Goal: Information Seeking & Learning: Learn about a topic

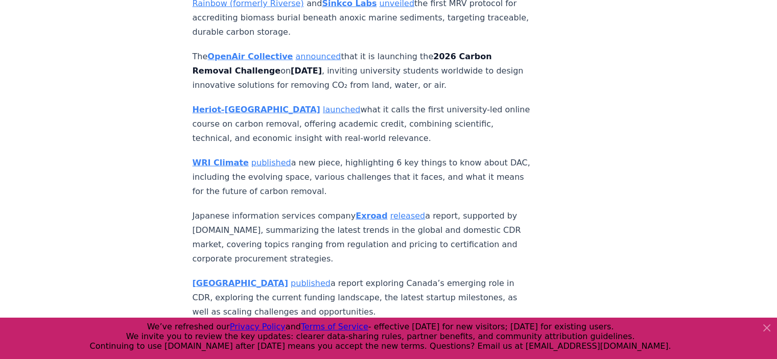
scroll to position [2370, 0]
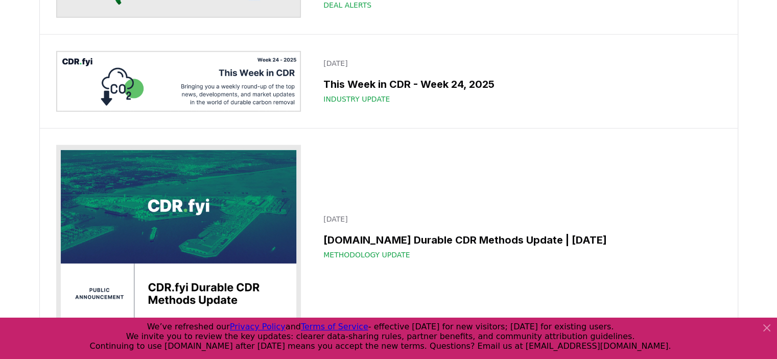
scroll to position [2823, 0]
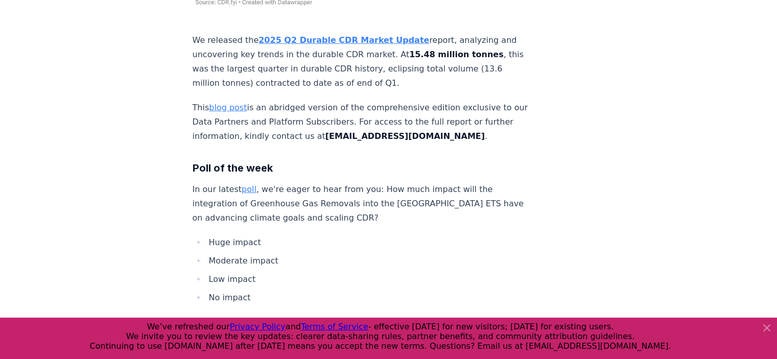
scroll to position [3193, 0]
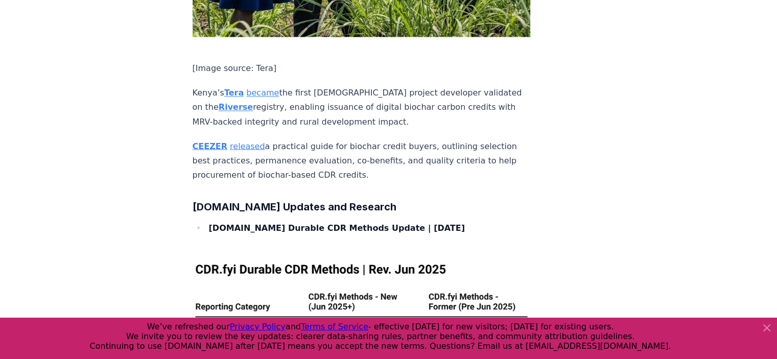
scroll to position [1817, 0]
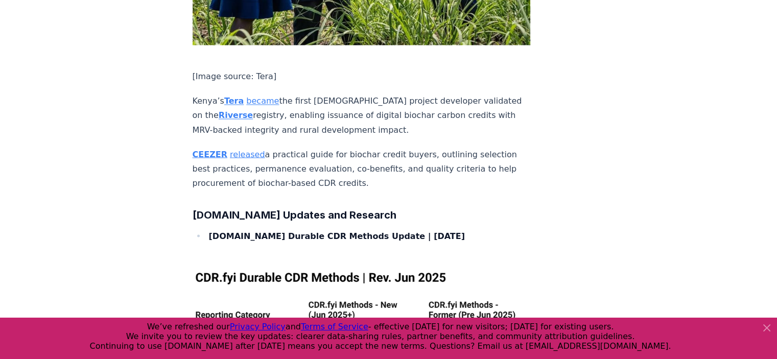
drag, startPoint x: 781, startPoint y: 33, endPoint x: 784, endPoint y: 238, distance: 205.8
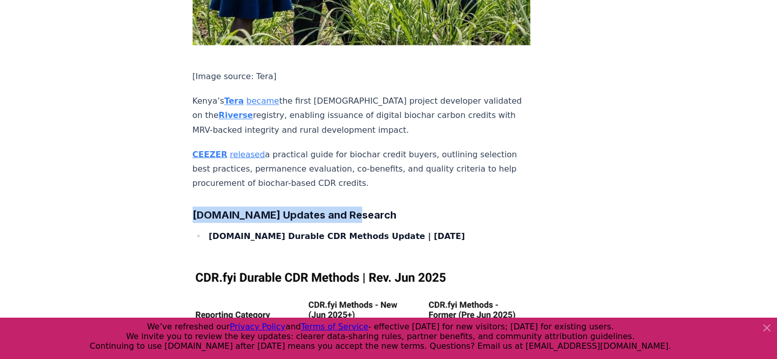
drag, startPoint x: 196, startPoint y: 122, endPoint x: 349, endPoint y: 124, distance: 153.7
click at [349, 206] on h3 "[DOMAIN_NAME] Updates and Research" at bounding box center [362, 214] width 338 height 16
copy strong "[DOMAIN_NAME] Updates and Research"
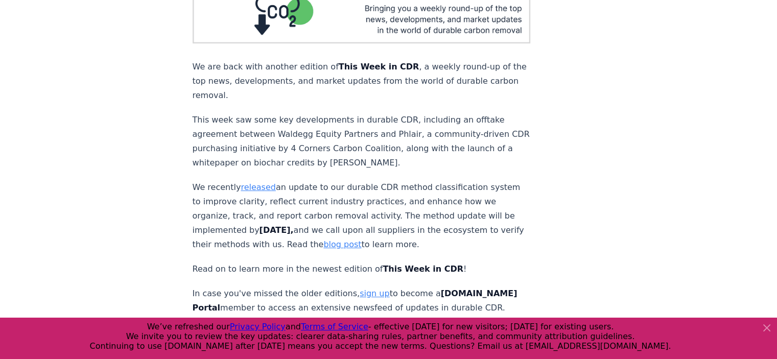
scroll to position [0, 0]
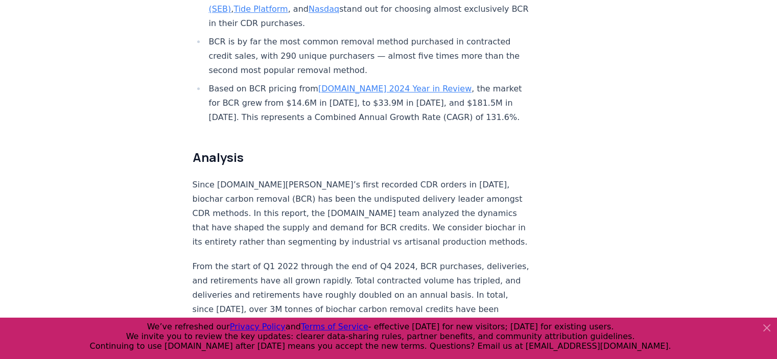
scroll to position [715, 0]
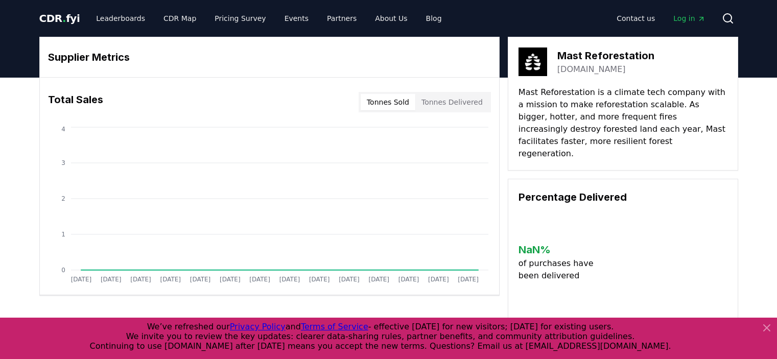
scroll to position [255, 0]
